Goal: Share content

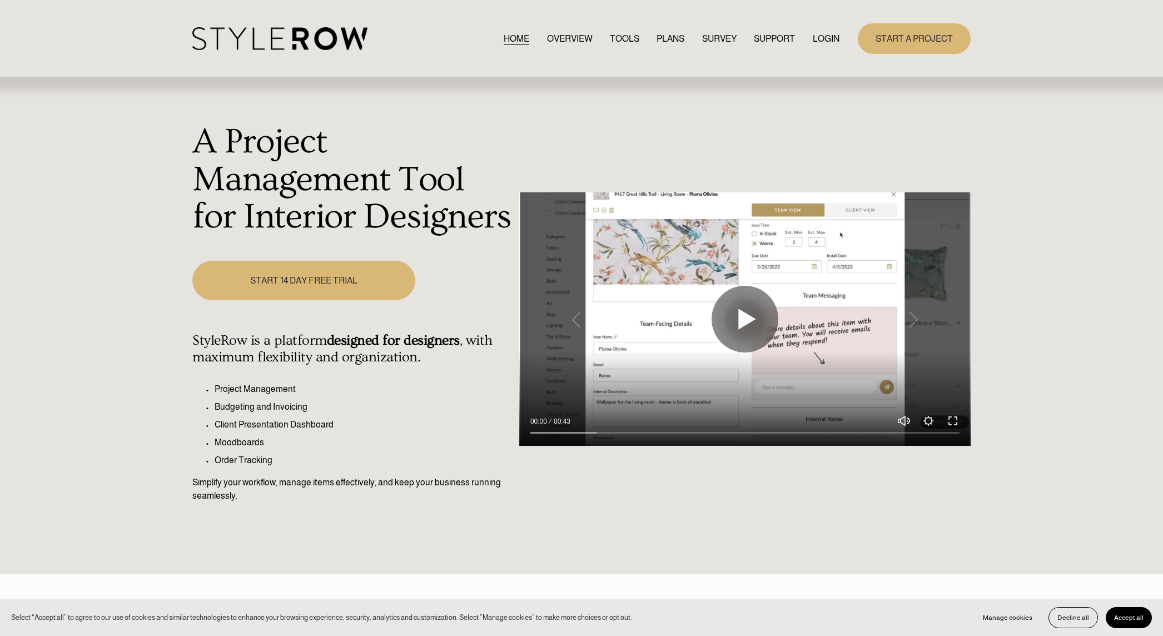
click at [821, 39] on link "LOGIN" at bounding box center [826, 38] width 27 height 15
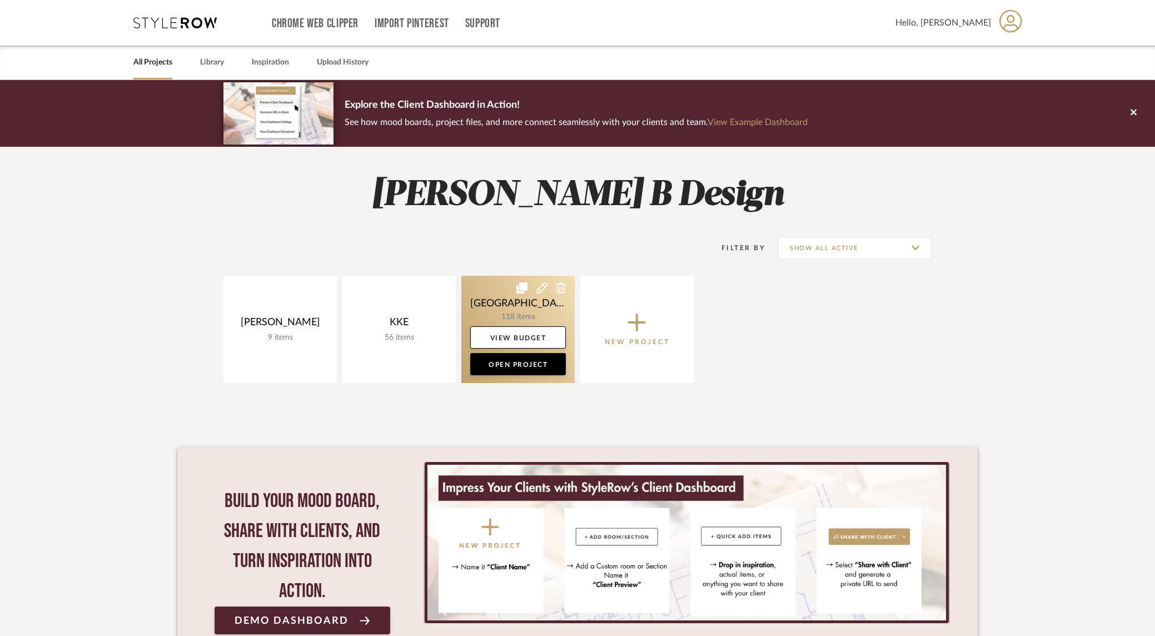
click at [512, 304] on link at bounding box center [517, 329] width 113 height 107
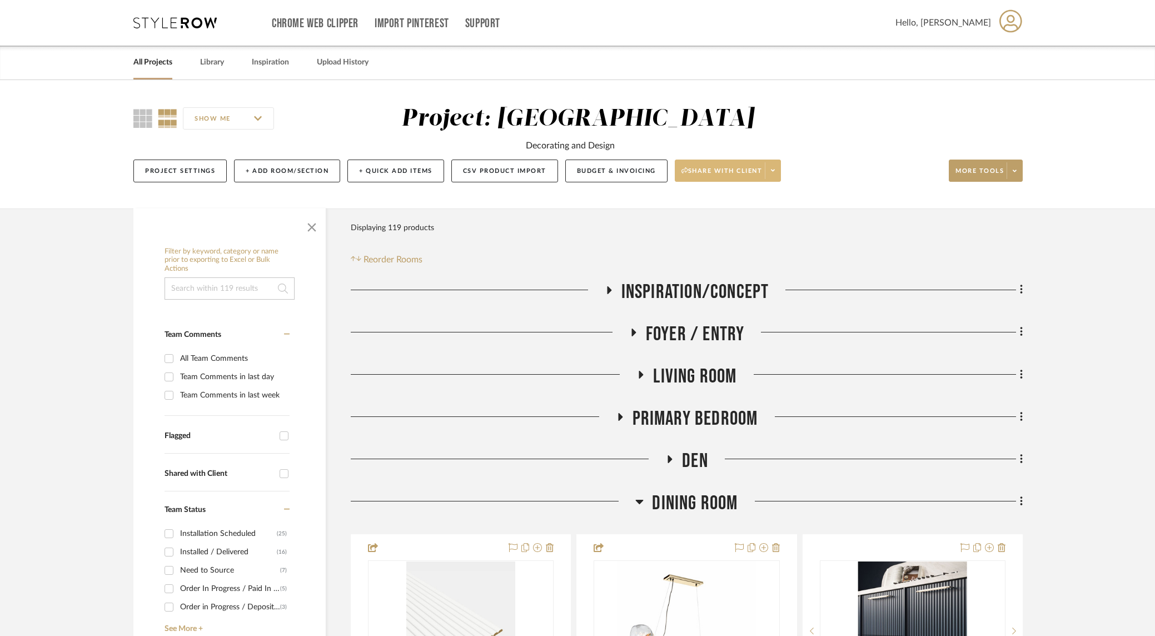
click at [775, 171] on icon at bounding box center [773, 171] width 4 height 2
click at [768, 225] on span "Generate URL to Share" at bounding box center [732, 229] width 95 height 9
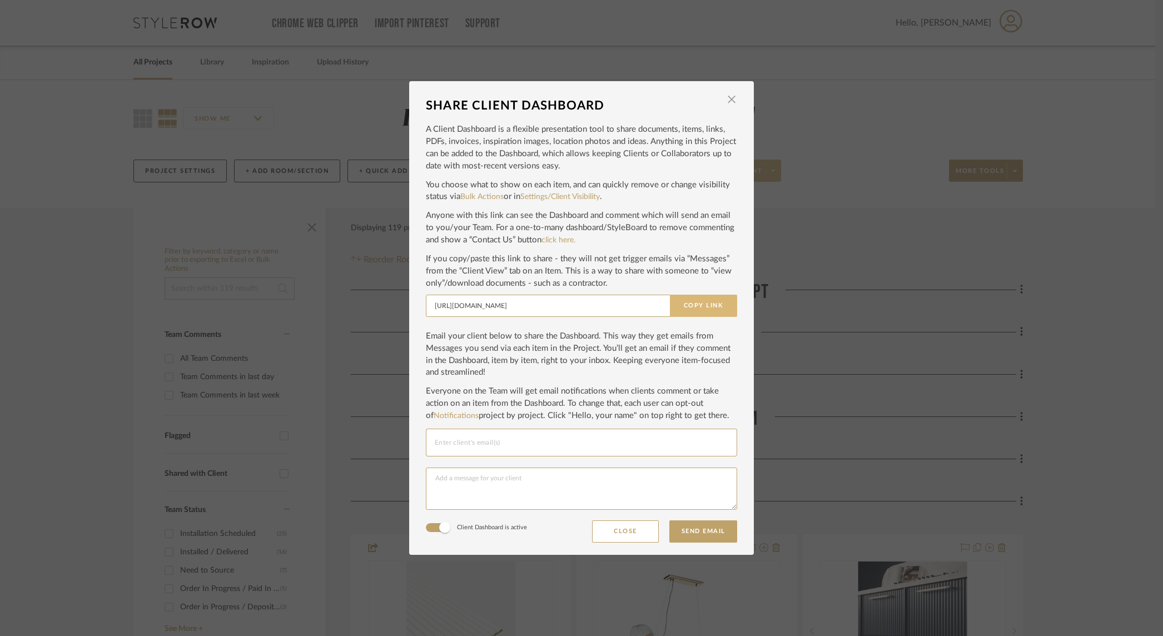
click at [710, 307] on button "Copy Link" at bounding box center [703, 306] width 67 height 22
